Goal: Information Seeking & Learning: Learn about a topic

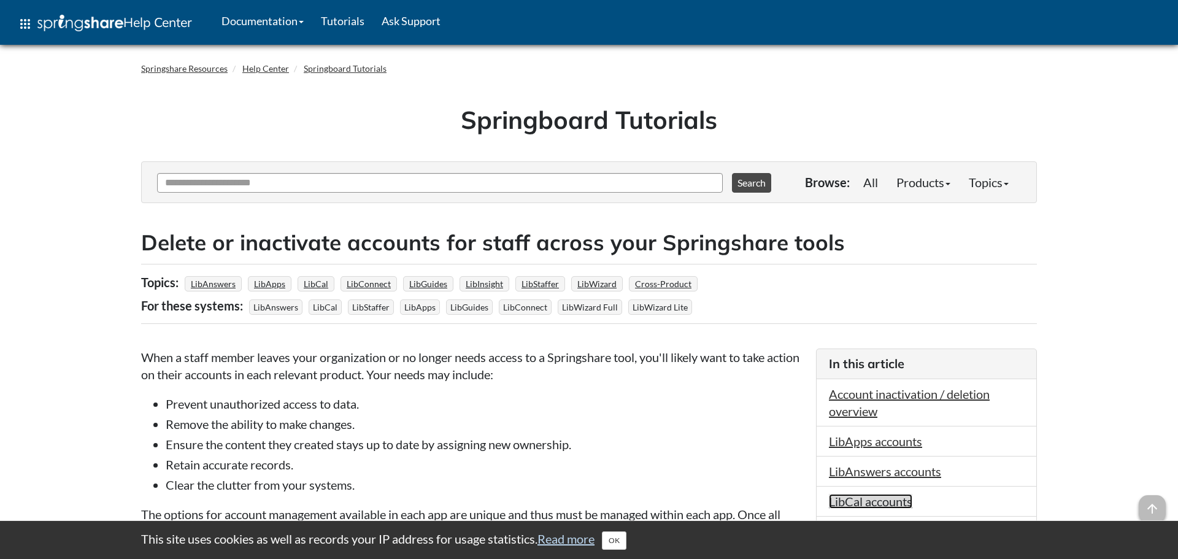
click at [838, 497] on link "LibCal accounts" at bounding box center [870, 501] width 83 height 15
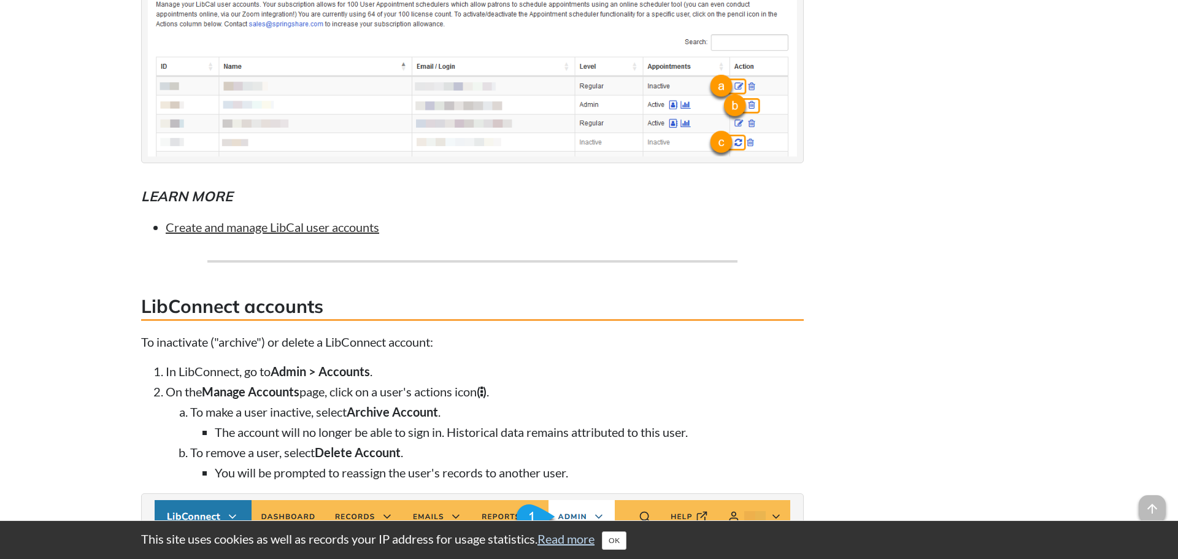
scroll to position [3965, 0]
click at [313, 234] on link "Create and manage LibCal user accounts" at bounding box center [272, 226] width 213 height 15
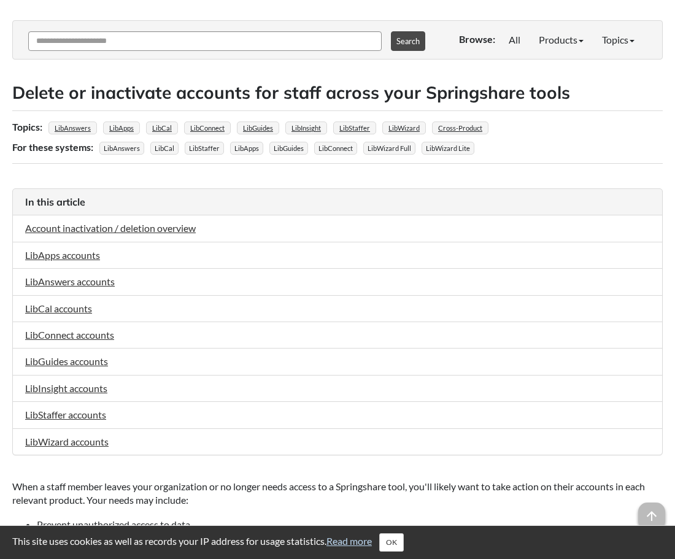
scroll to position [127, 0]
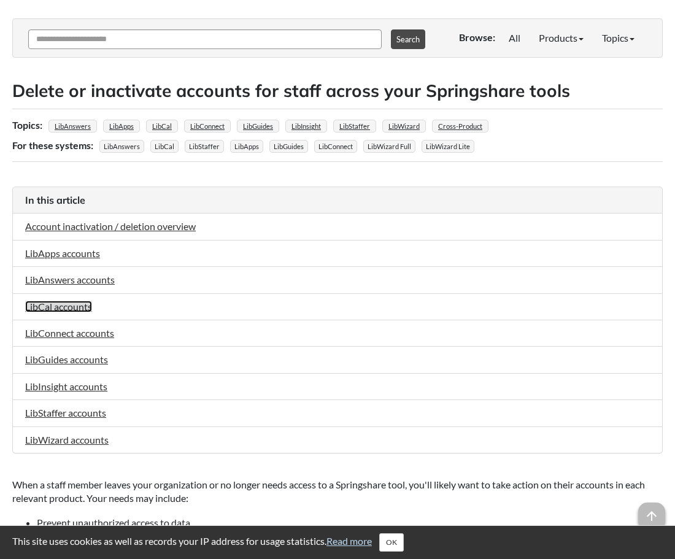
click at [52, 308] on link "LibCal accounts" at bounding box center [58, 307] width 67 height 12
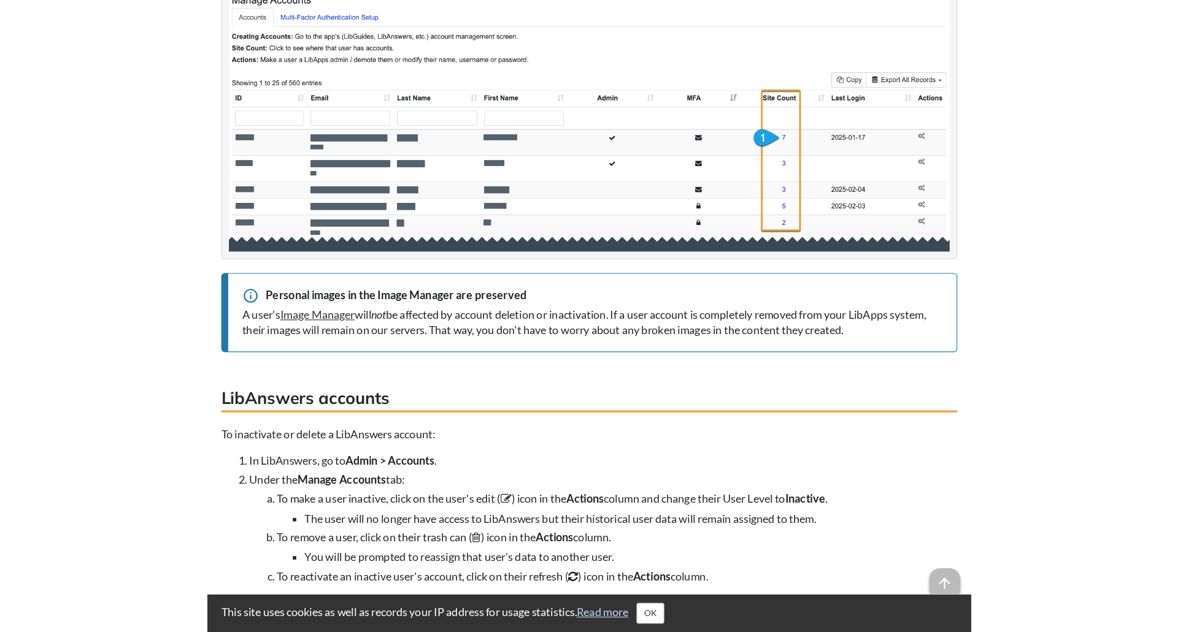
scroll to position [2106, 0]
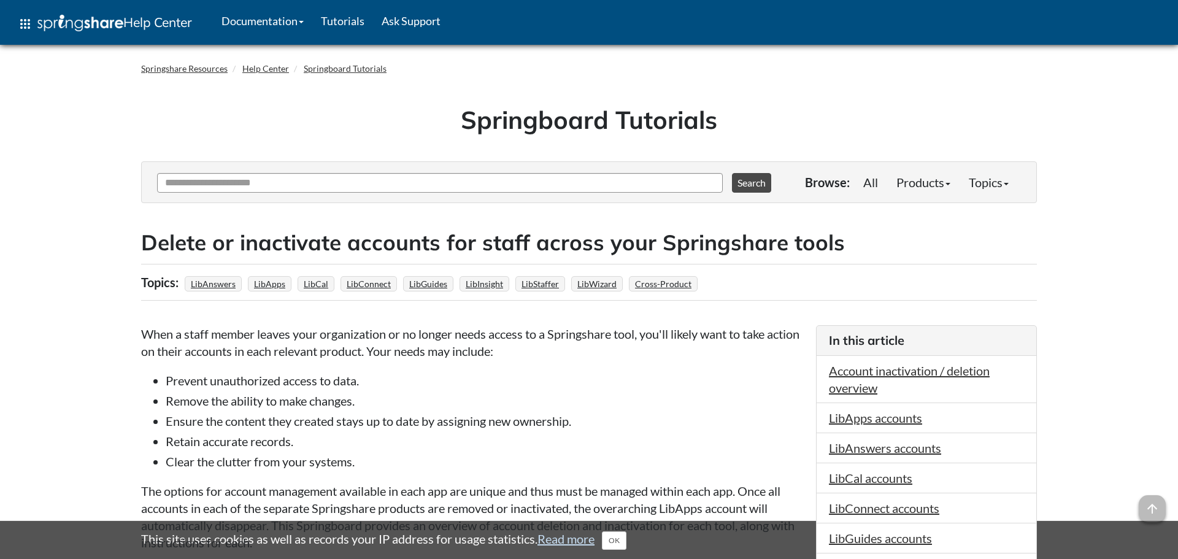
scroll to position [3989, 0]
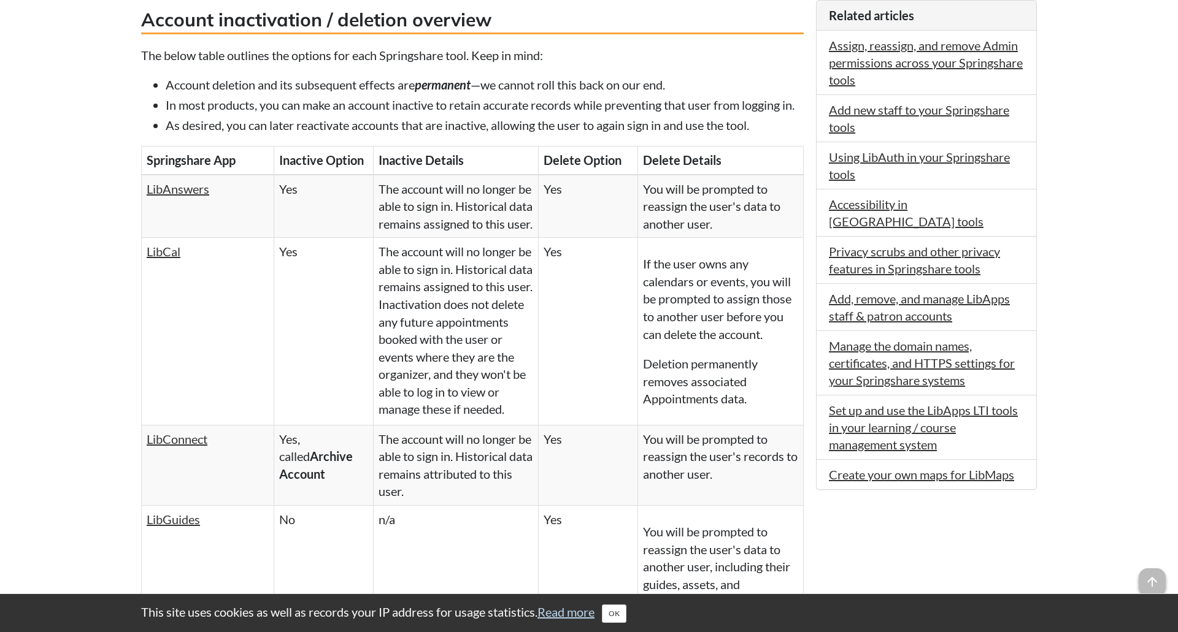
scroll to position [810, 0]
click at [163, 259] on link "LibCal" at bounding box center [164, 252] width 34 height 15
